Goal: Find specific page/section: Find specific page/section

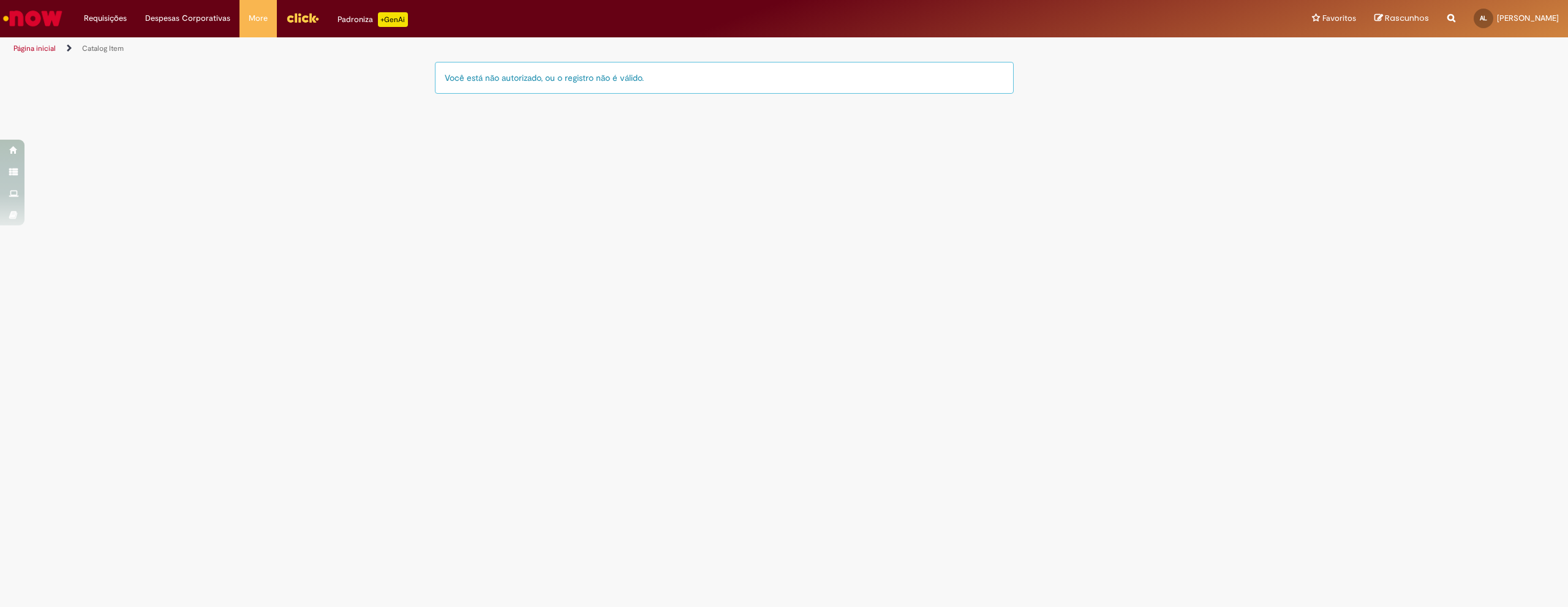
click at [36, 49] on link "Página inicial" at bounding box center [34, 48] width 42 height 9
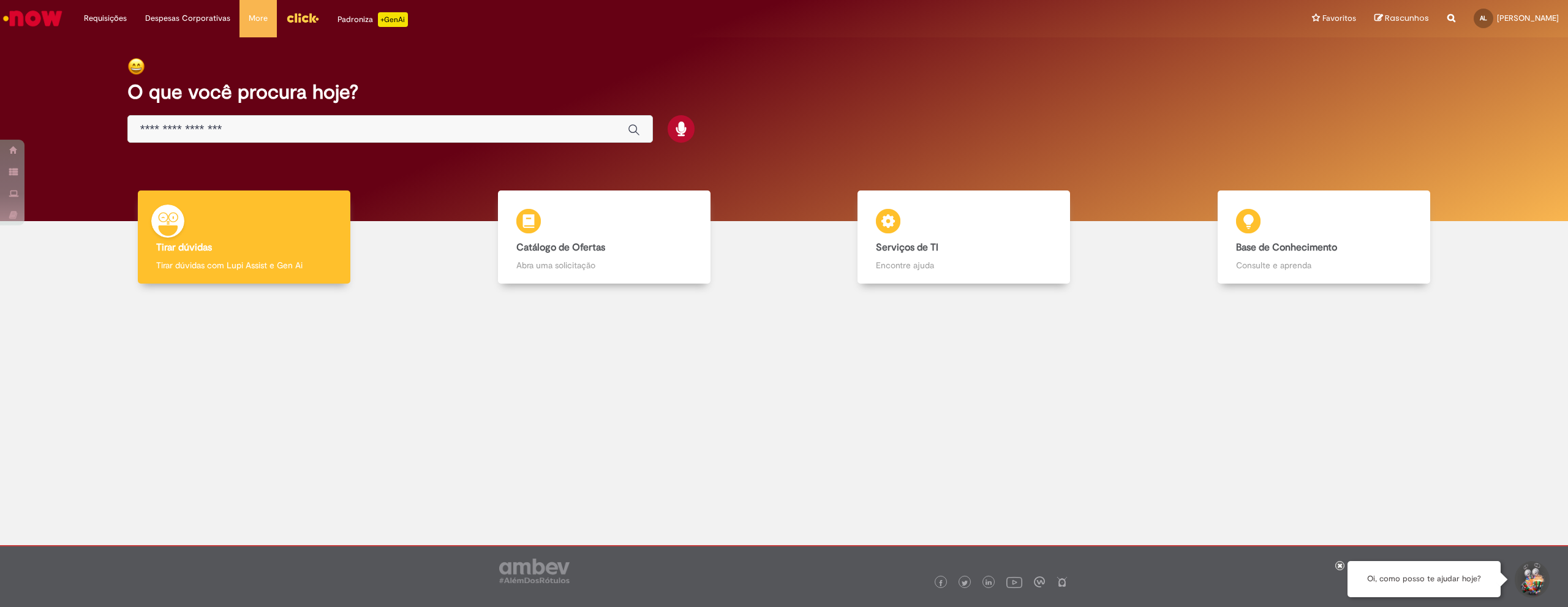
click at [313, 141] on div "Global" at bounding box center [390, 128] width 526 height 28
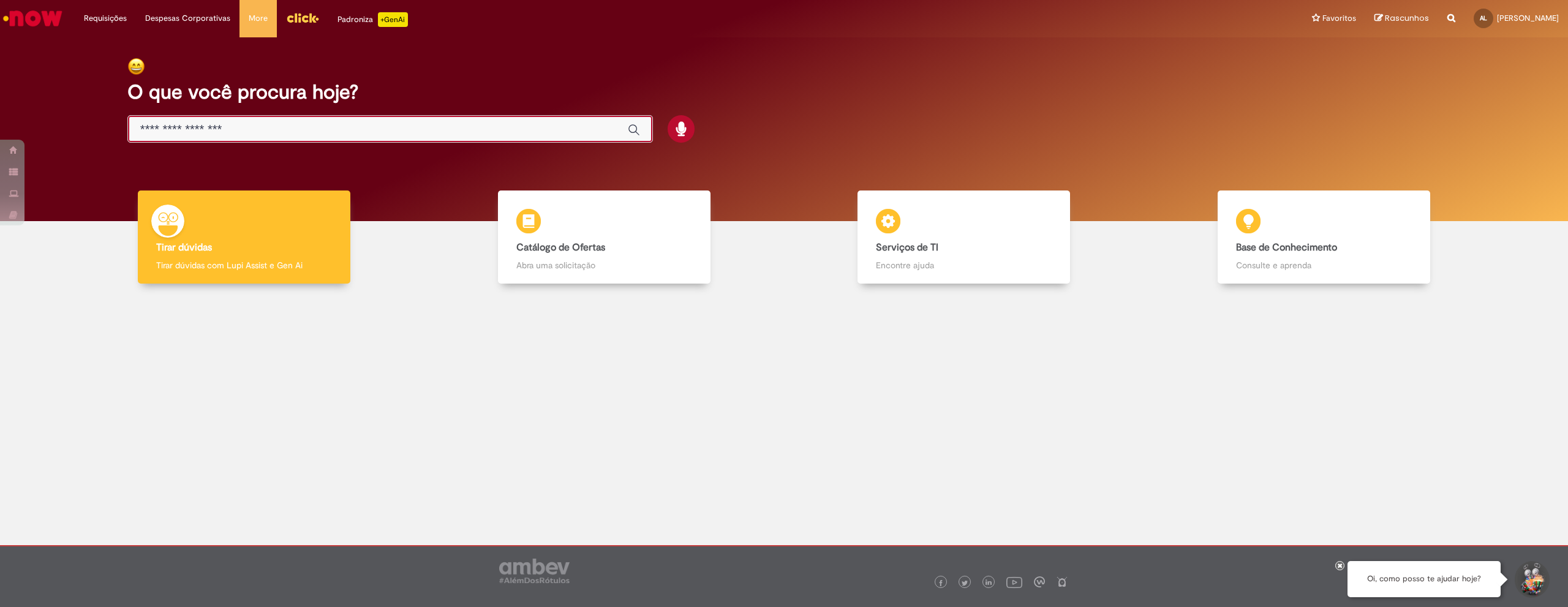
click at [308, 132] on input "Basta digitar aqui" at bounding box center [378, 130] width 475 height 14
